Goal: Book appointment/travel/reservation

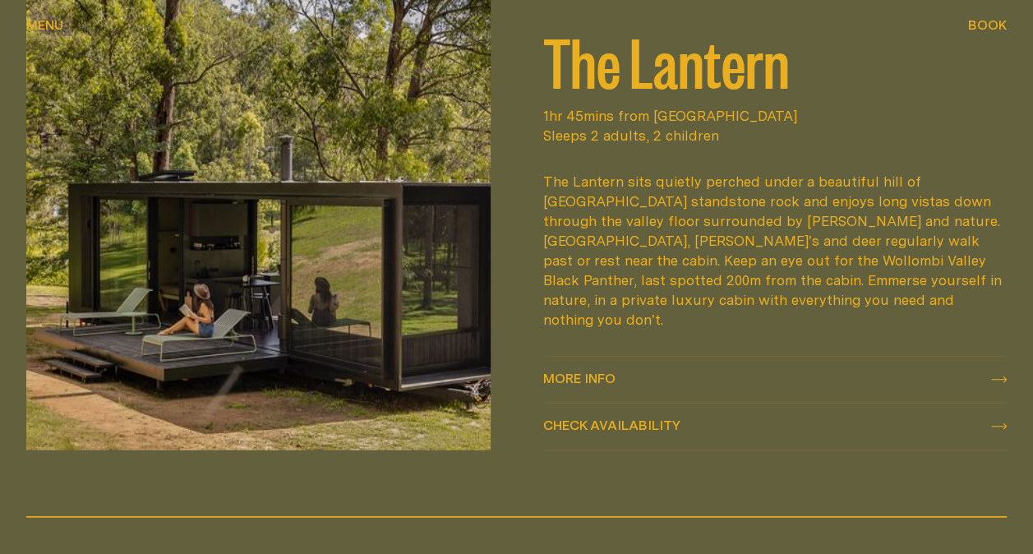
scroll to position [1831, 0]
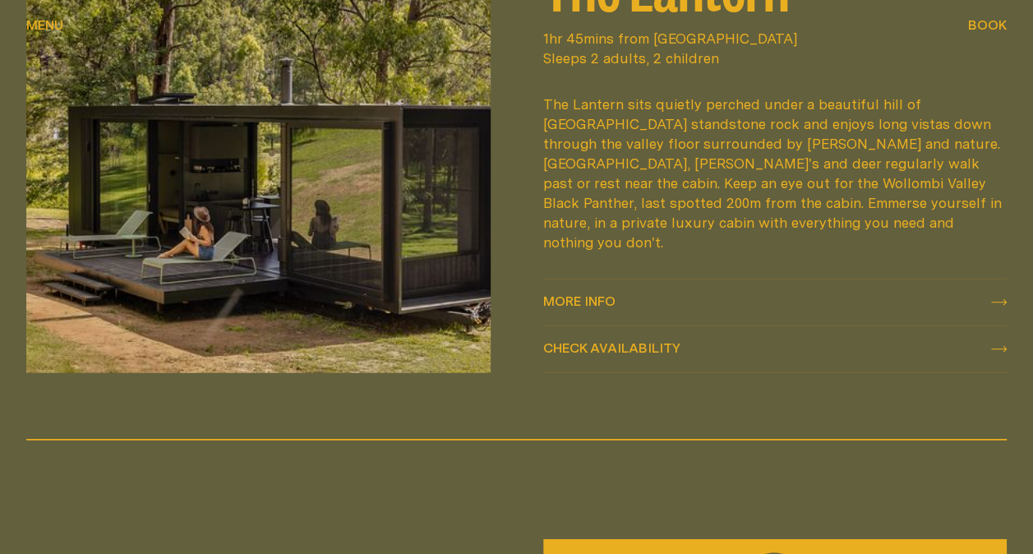
click at [565, 341] on span "Check availability" at bounding box center [611, 347] width 137 height 13
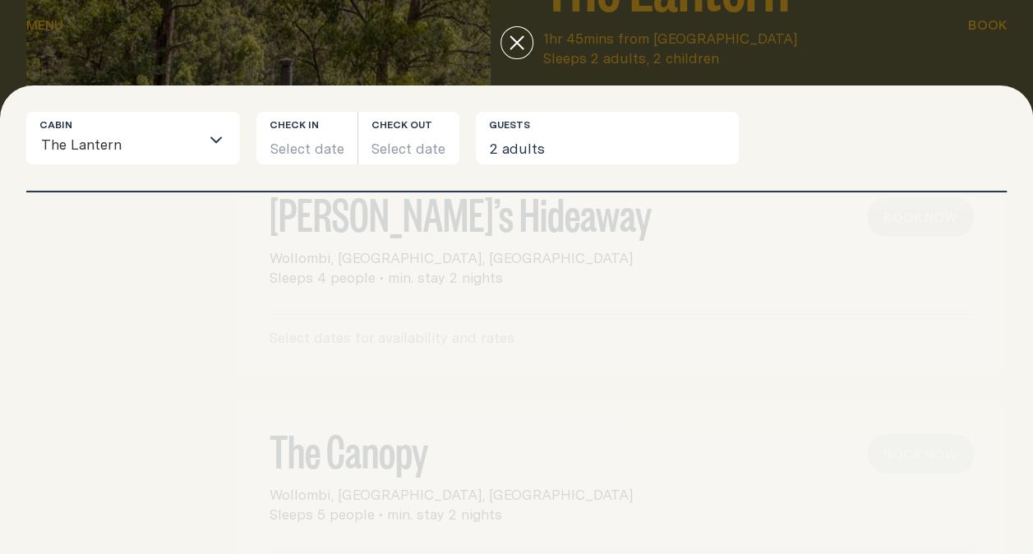
scroll to position [0, 0]
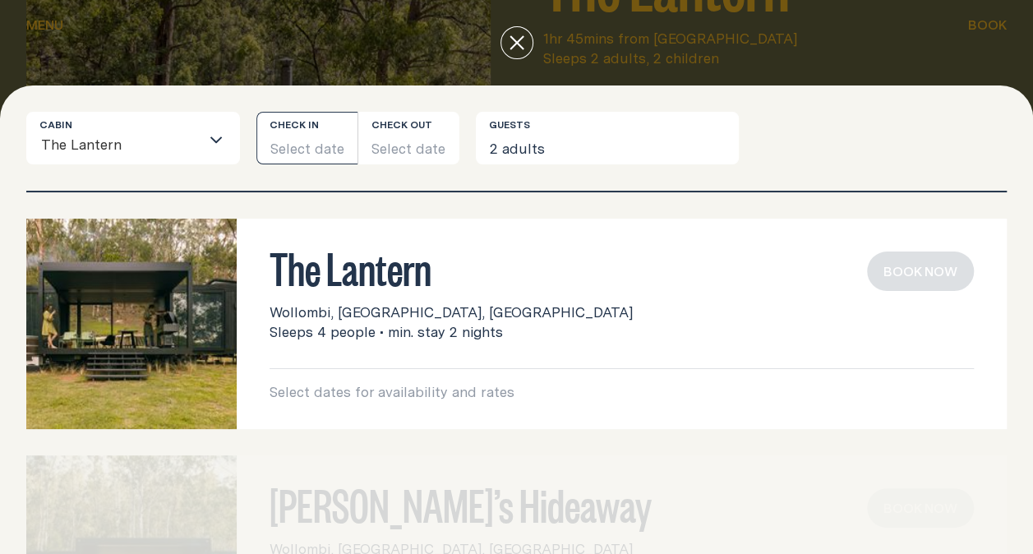
click at [319, 159] on button "Select date" at bounding box center [306, 138] width 101 height 53
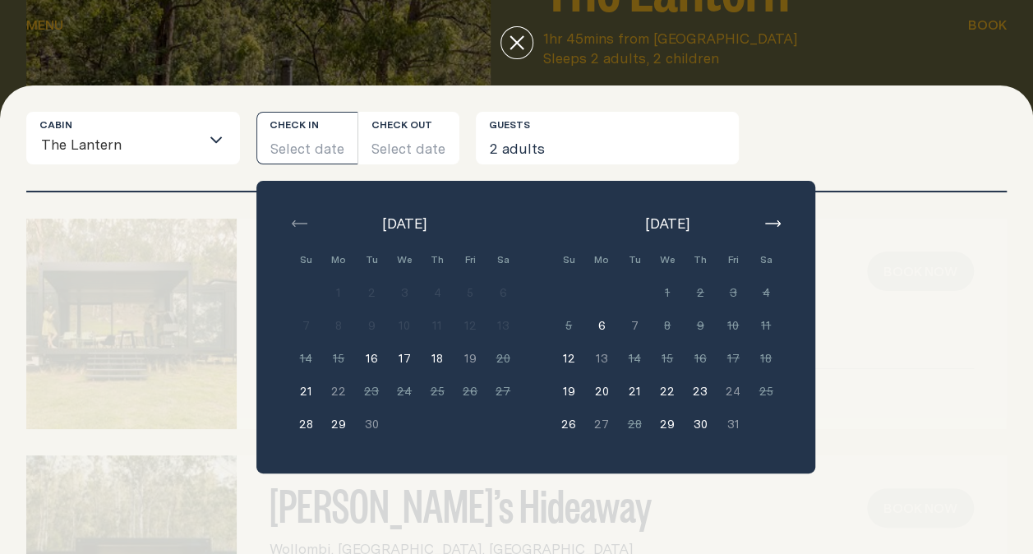
click at [769, 225] on icon "button" at bounding box center [773, 223] width 16 height 7
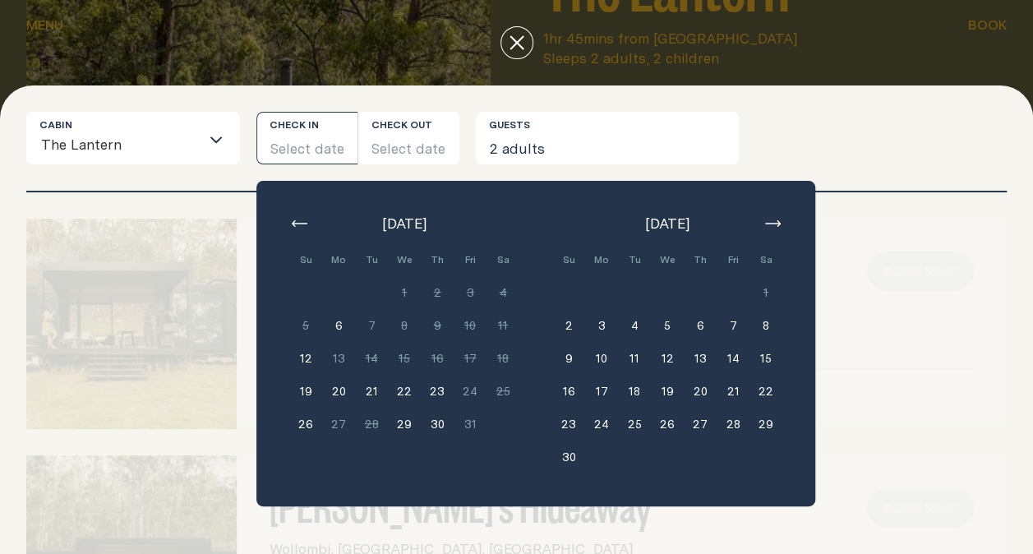
click at [737, 328] on button "7" at bounding box center [733, 325] width 33 height 33
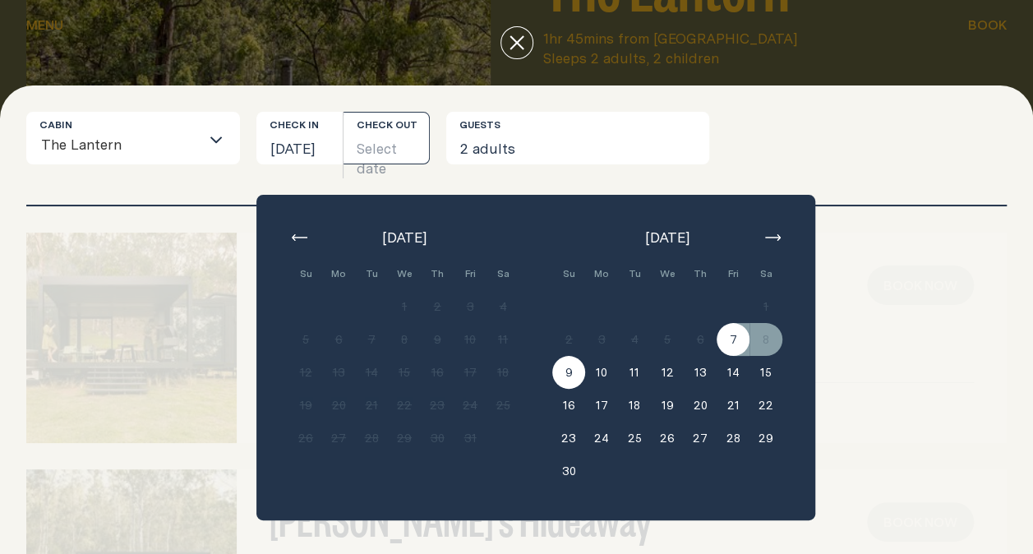
click at [565, 376] on button "9" at bounding box center [568, 372] width 33 height 33
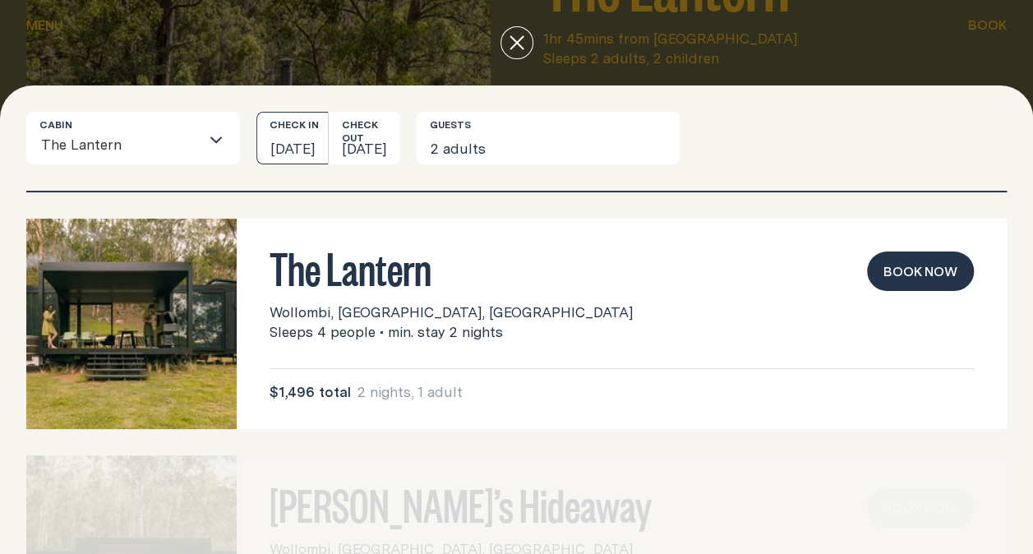
click at [304, 150] on button "[DATE]" at bounding box center [292, 138] width 72 height 53
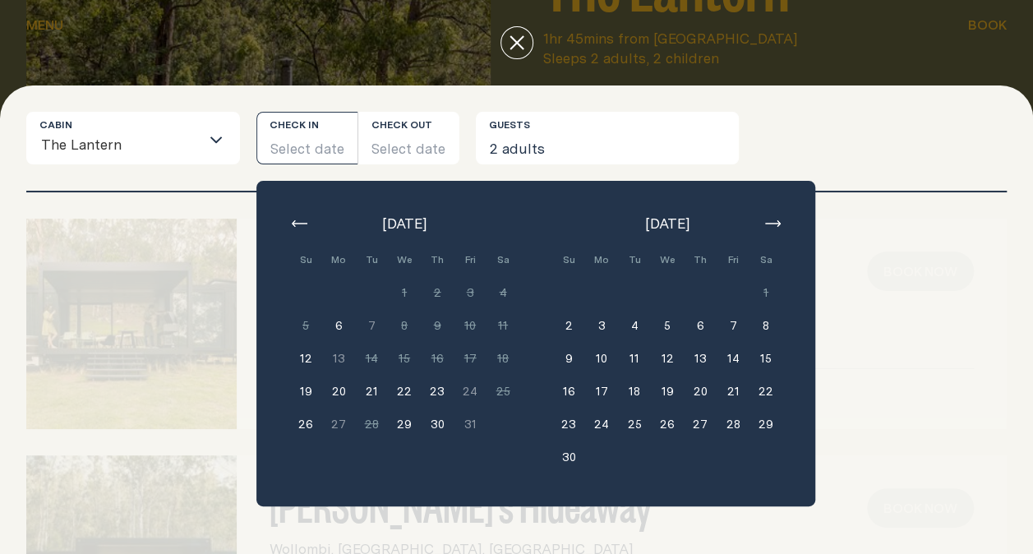
click at [763, 324] on button "8" at bounding box center [766, 325] width 33 height 33
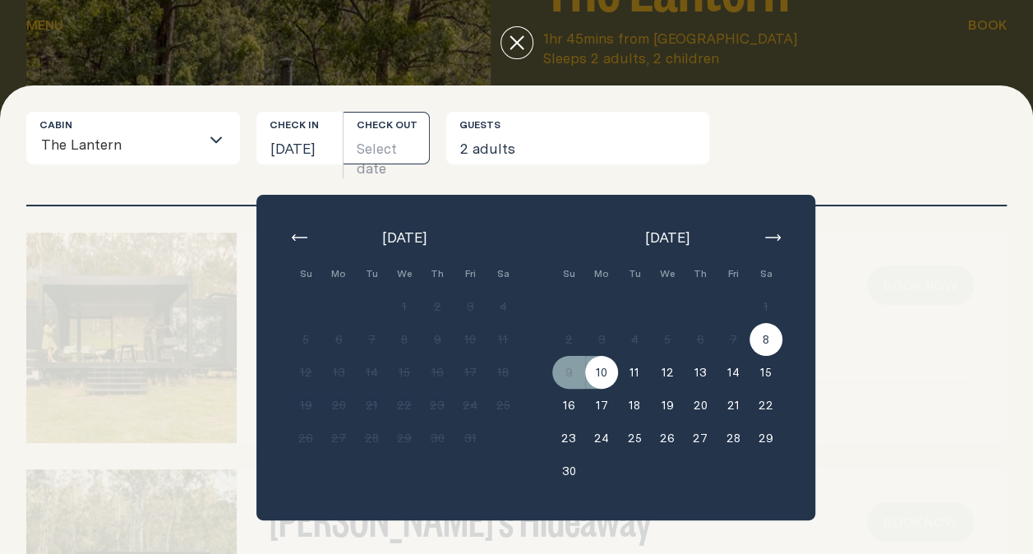
drag, startPoint x: 920, startPoint y: 148, endPoint x: 645, endPoint y: 12, distance: 306.5
click at [897, 142] on div "Cabin The Lantern Loading... Check in [GEOGRAPHIC_DATA][DATE] Check out Select …" at bounding box center [516, 145] width 981 height 67
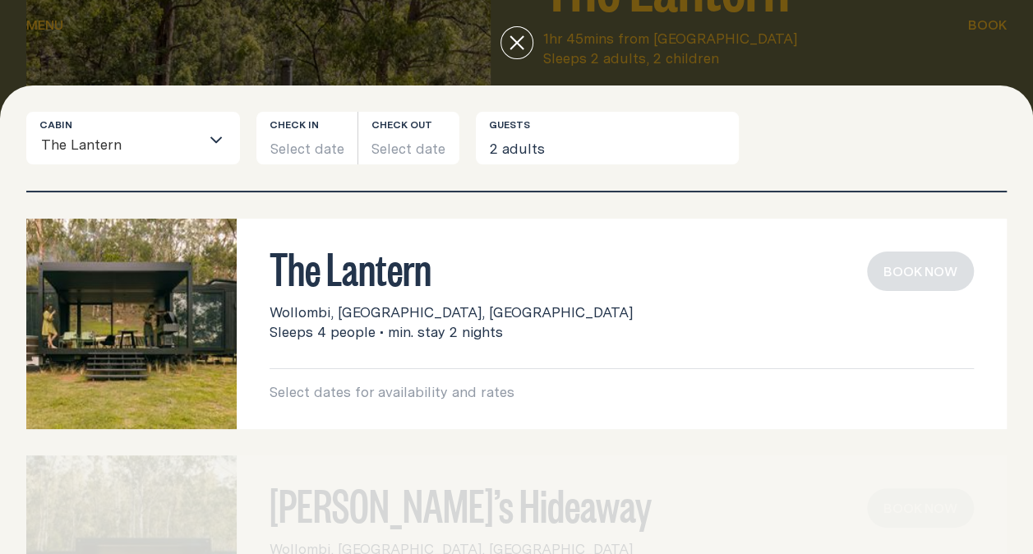
click at [519, 42] on icon "close" at bounding box center [517, 42] width 15 height 15
